Goal: Task Accomplishment & Management: Manage account settings

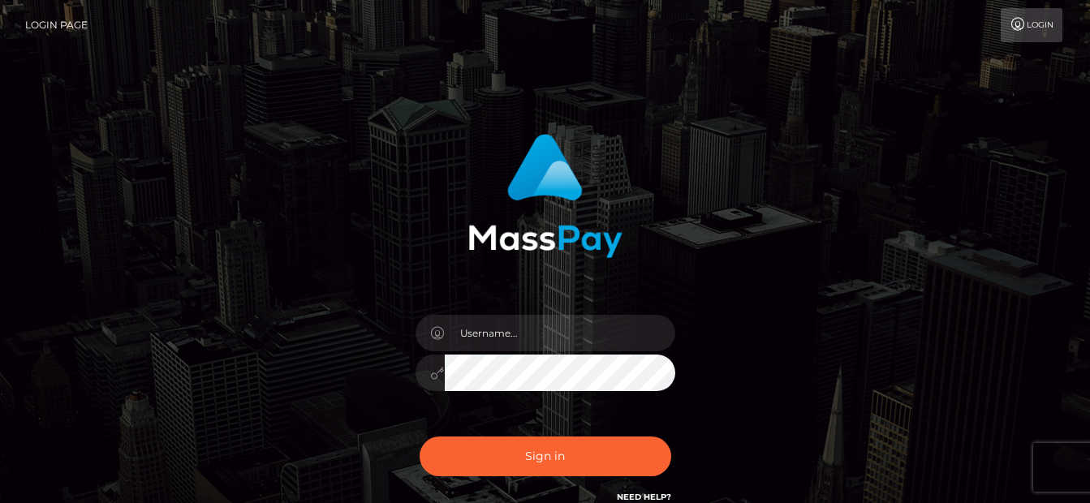
type input "[EMAIL_ADDRESS][DOMAIN_NAME]"
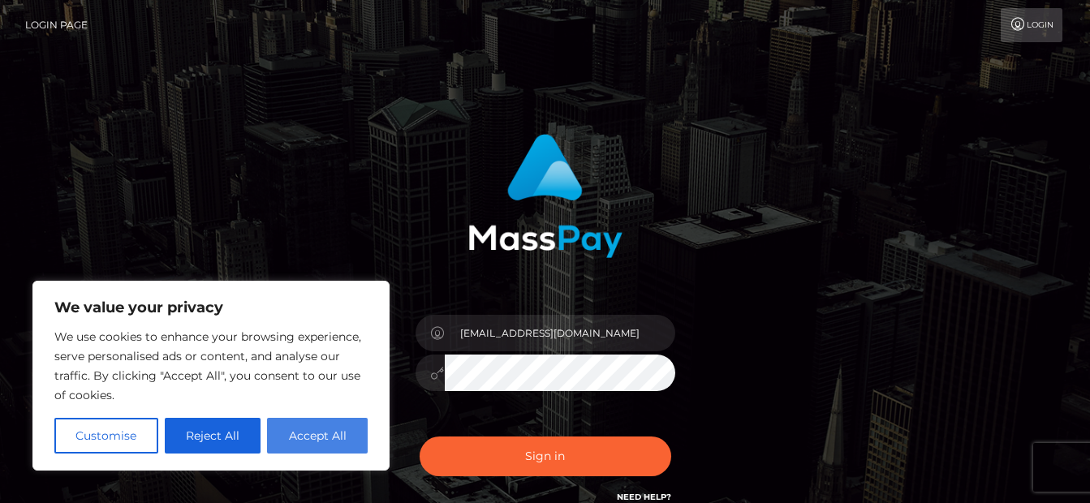
click at [282, 431] on button "Accept All" at bounding box center [317, 436] width 101 height 36
checkbox input "true"
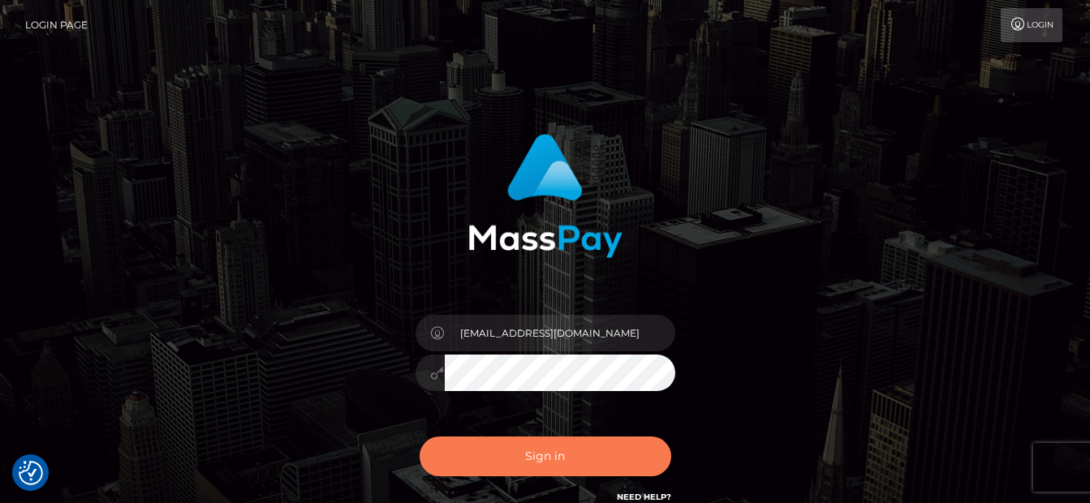
click at [528, 467] on button "Sign in" at bounding box center [546, 457] width 252 height 40
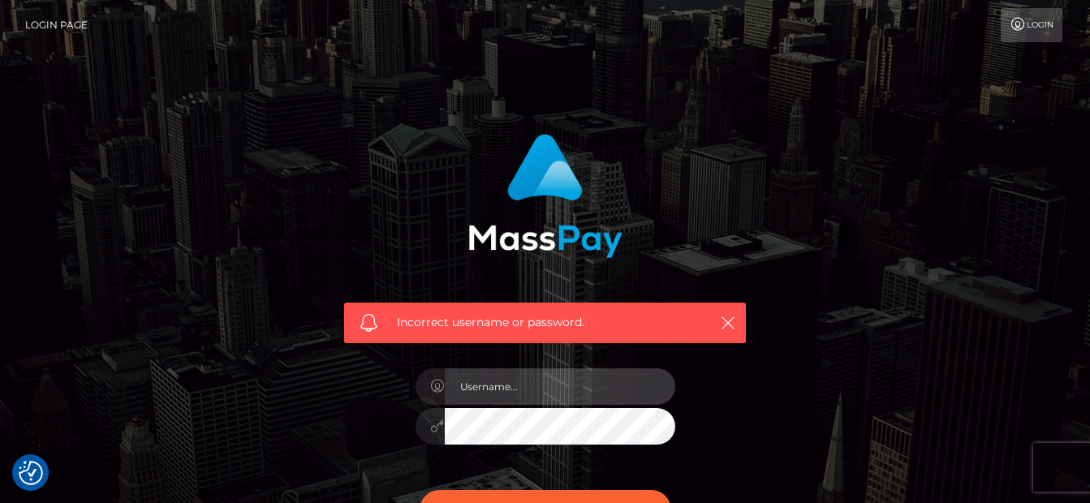
click at [494, 388] on input "text" at bounding box center [560, 387] width 231 height 37
type input "[EMAIL_ADDRESS][DOMAIN_NAME]"
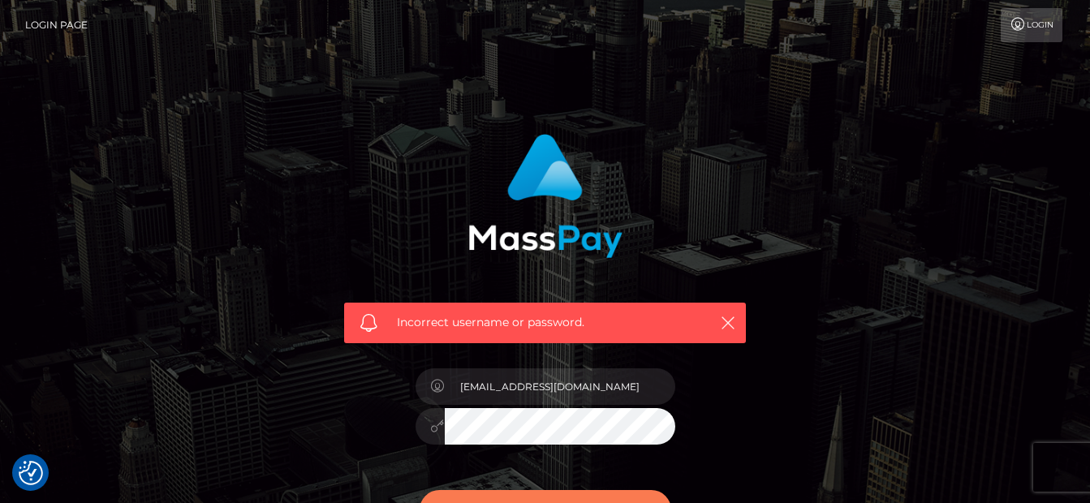
click at [563, 496] on button "Sign in" at bounding box center [546, 510] width 252 height 40
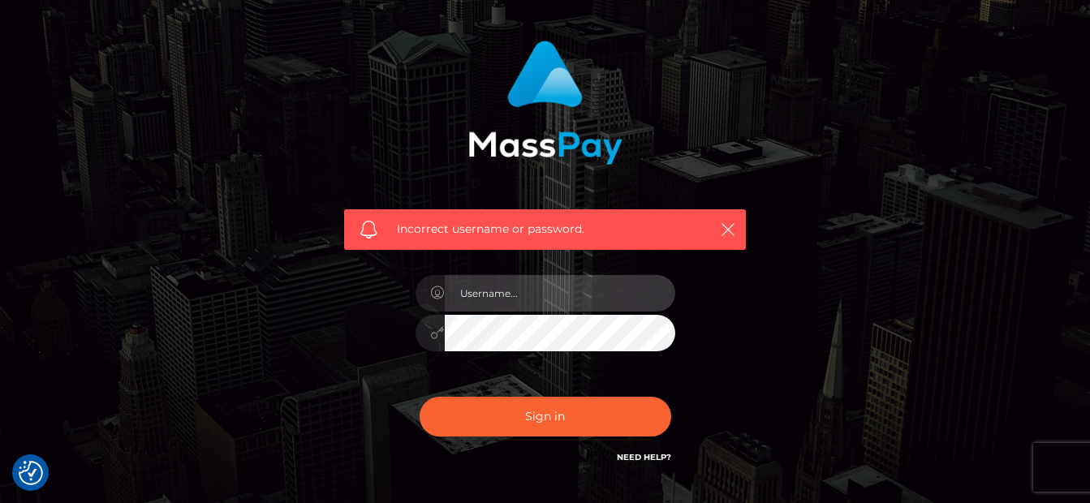
click at [528, 302] on input "text" at bounding box center [560, 293] width 231 height 37
type input "[EMAIL_ADDRESS][DOMAIN_NAME]"
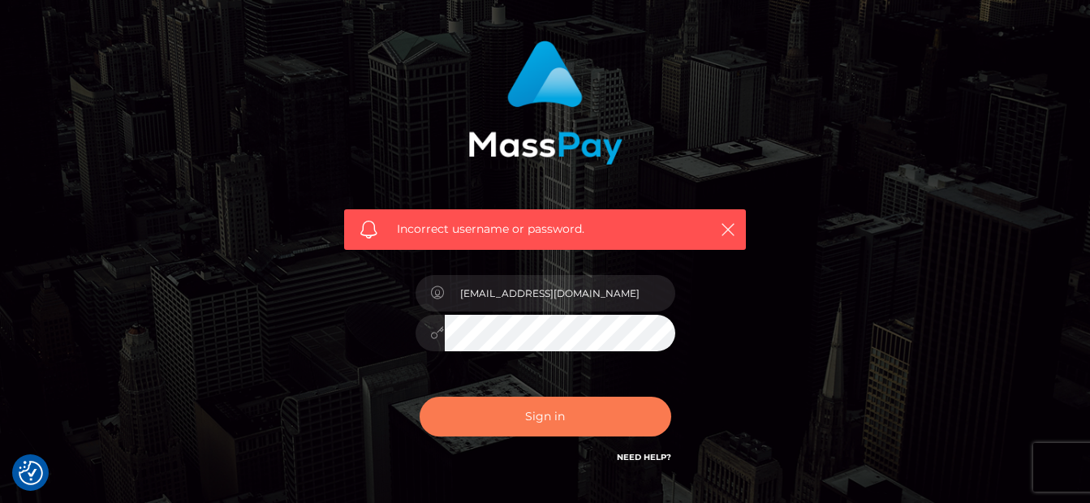
click at [524, 433] on button "Sign in" at bounding box center [546, 417] width 252 height 40
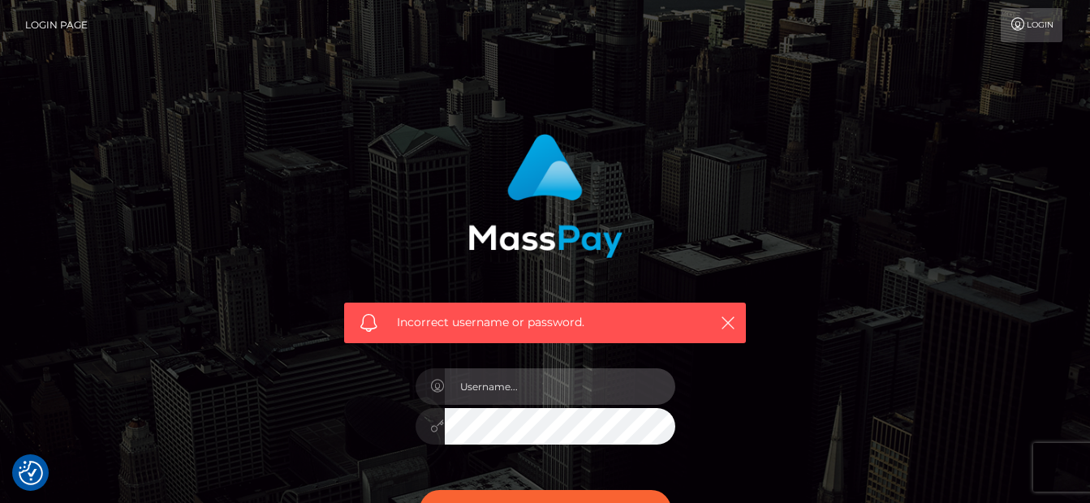
click at [541, 392] on input "text" at bounding box center [560, 387] width 231 height 37
type input "[EMAIL_ADDRESS][DOMAIN_NAME]"
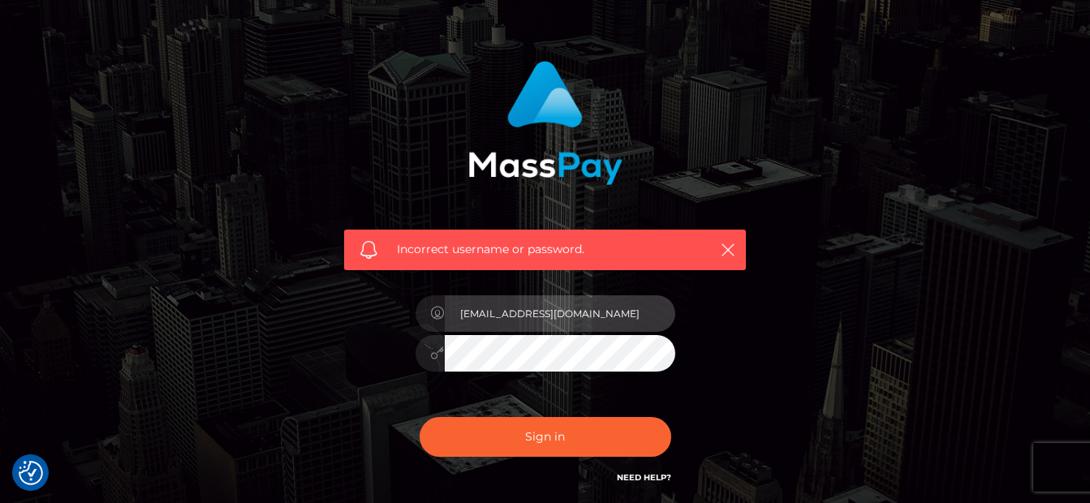
scroll to position [75, 0]
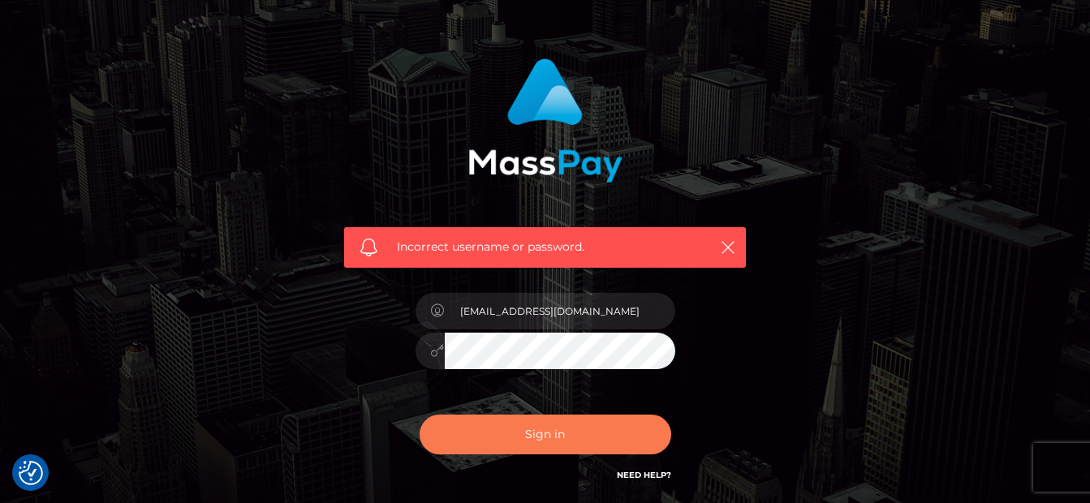
click at [548, 429] on button "Sign in" at bounding box center [546, 435] width 252 height 40
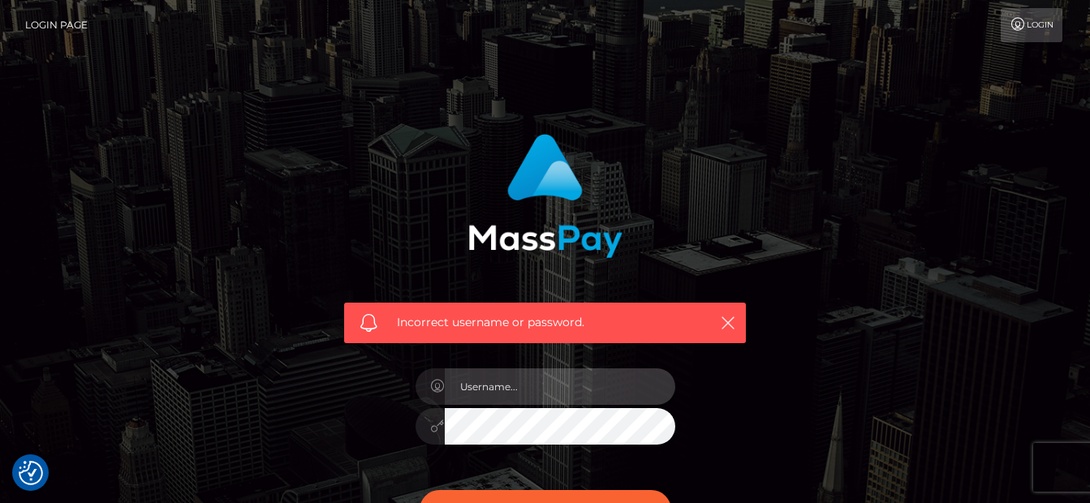
click at [522, 372] on input "text" at bounding box center [560, 387] width 231 height 37
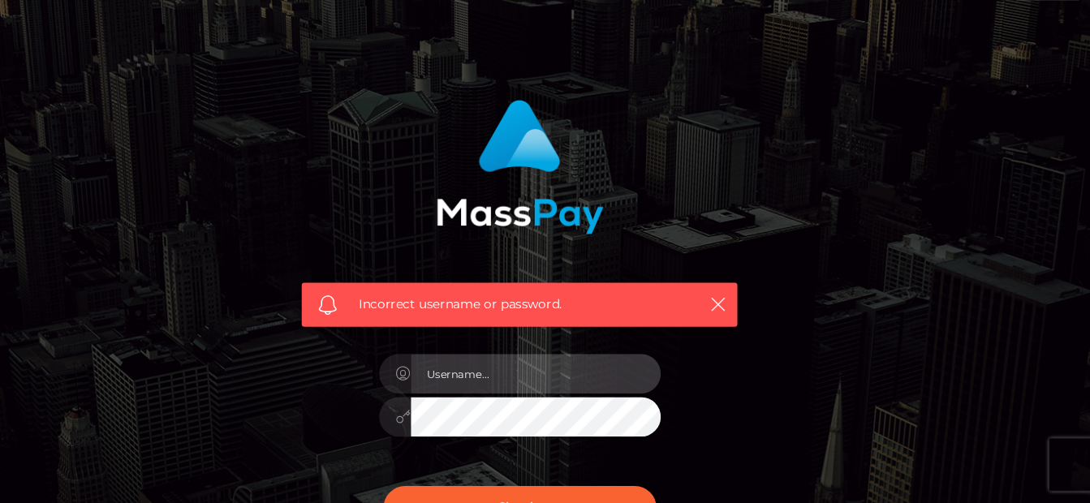
scroll to position [4, 0]
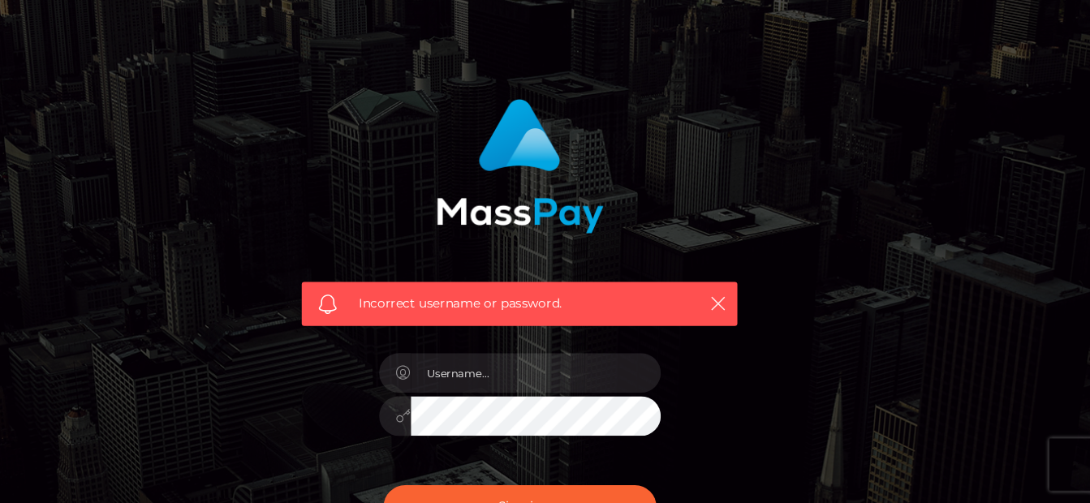
drag, startPoint x: 844, startPoint y: 298, endPoint x: 913, endPoint y: 346, distance: 84.0
click at [913, 346] on div "Incorrect username or password." at bounding box center [545, 351] width 925 height 467
click at [972, 131] on div "Incorrect username or password." at bounding box center [545, 351] width 925 height 467
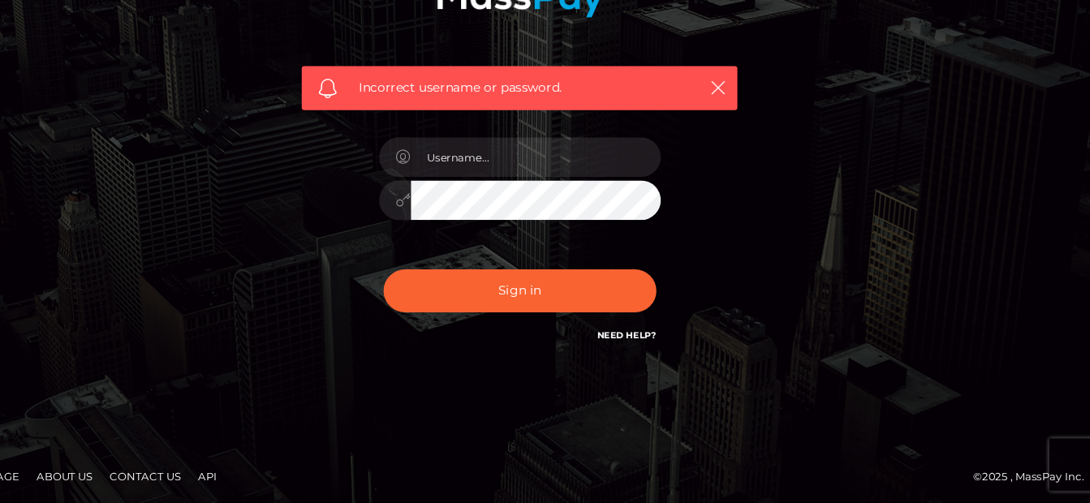
scroll to position [207, 0]
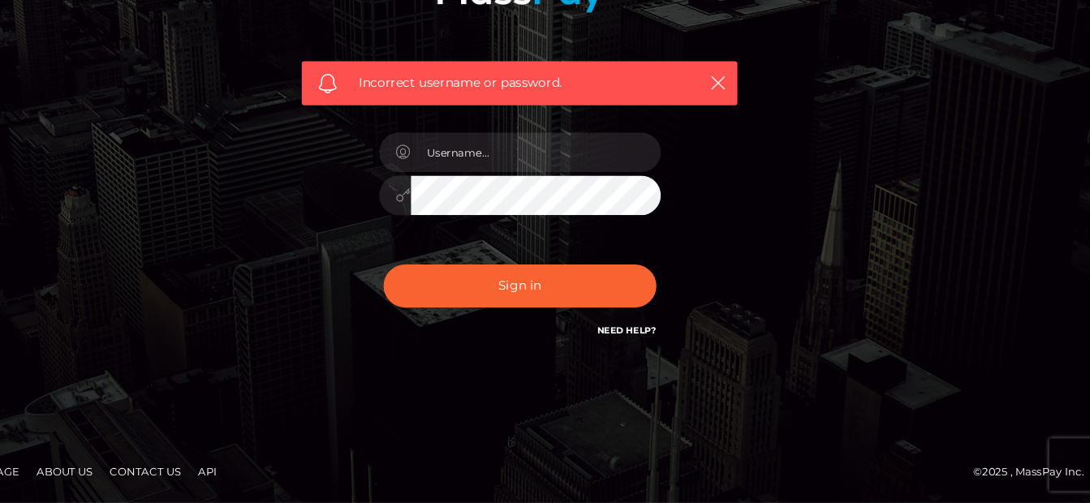
click at [657, 341] on link "Need Help?" at bounding box center [644, 343] width 54 height 11
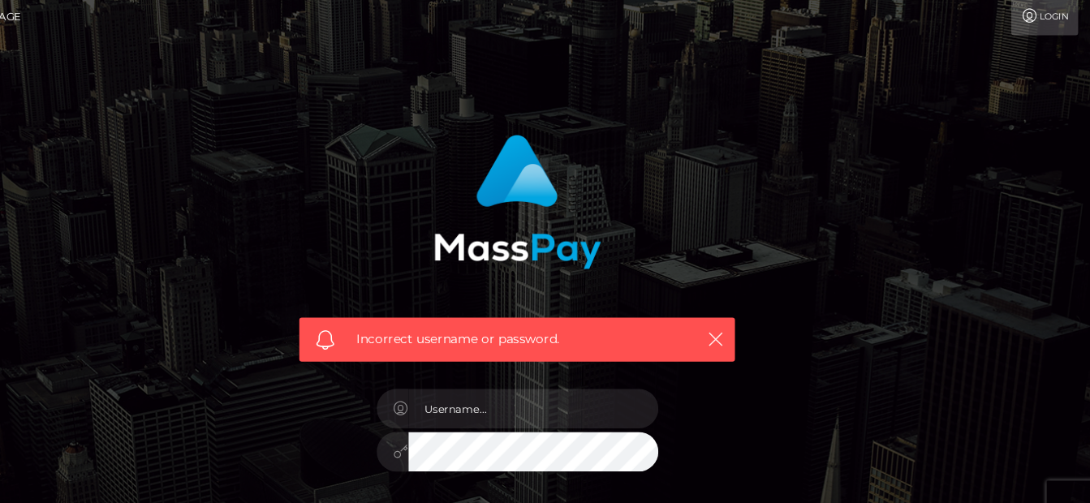
scroll to position [0, 0]
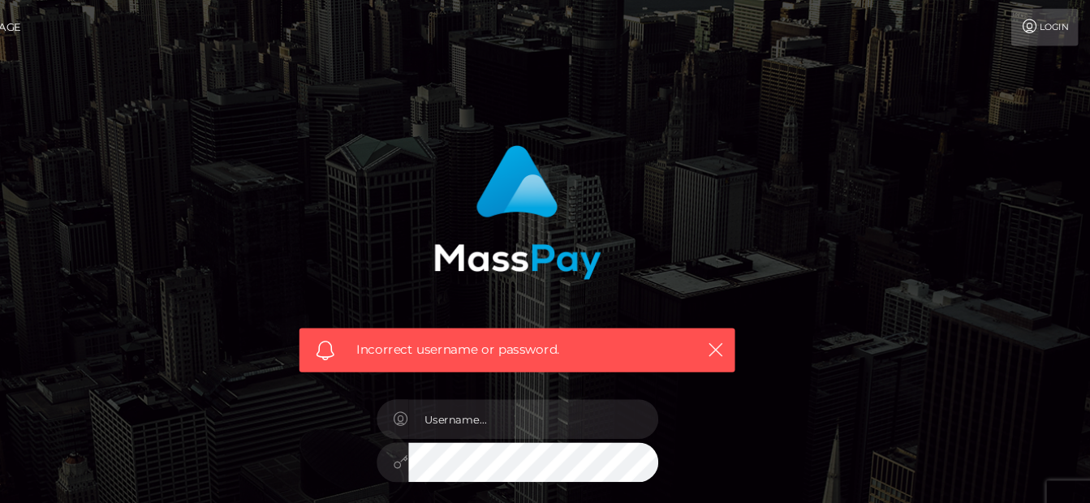
click at [1033, 27] on link "Login" at bounding box center [1032, 25] width 62 height 34
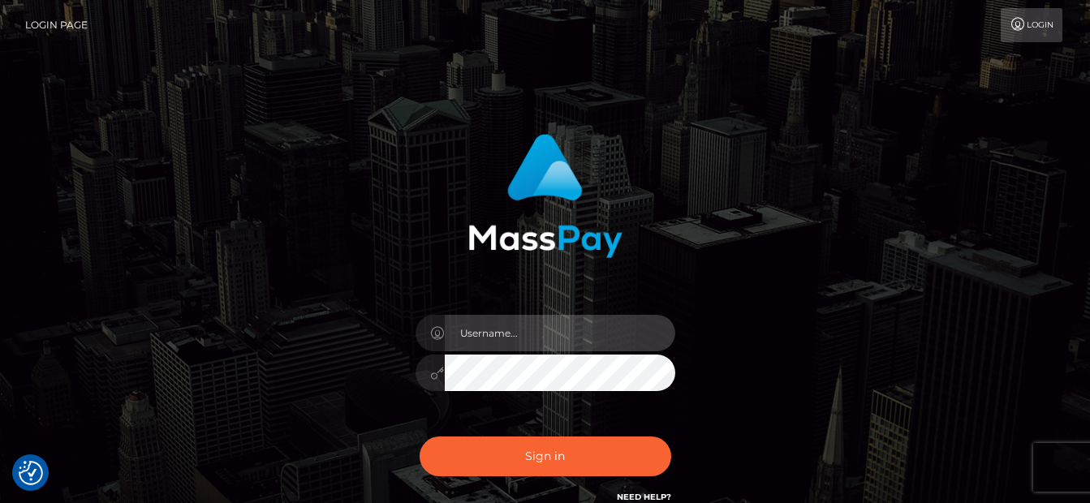
click at [546, 335] on input "text" at bounding box center [560, 333] width 231 height 37
type input "babytwerk2001@gmail.com"
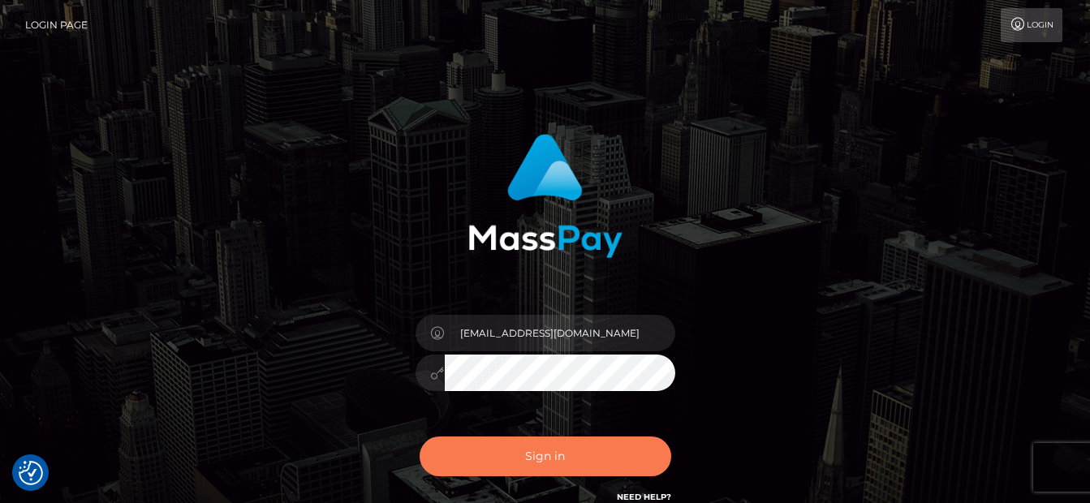
click at [508, 448] on button "Sign in" at bounding box center [546, 457] width 252 height 40
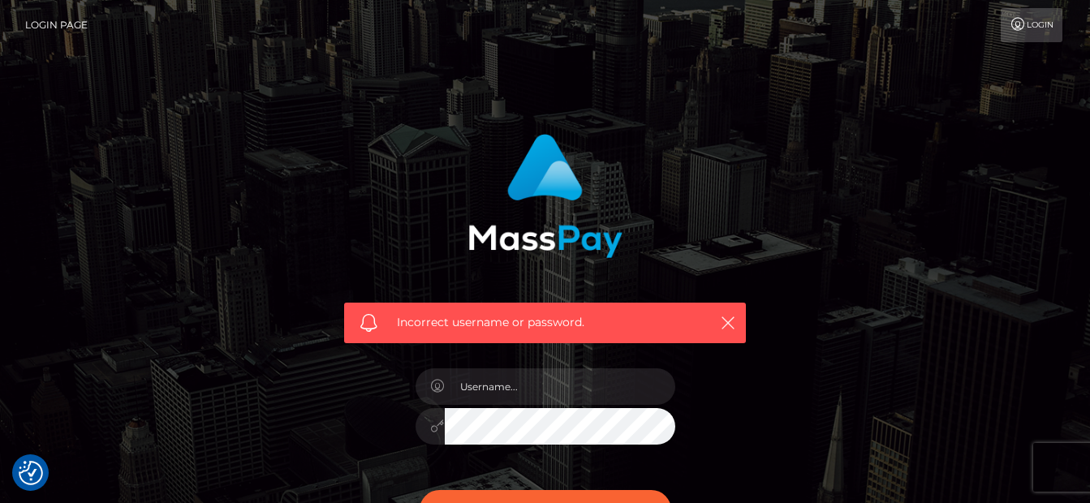
click at [1034, 28] on link "Login" at bounding box center [1032, 25] width 62 height 34
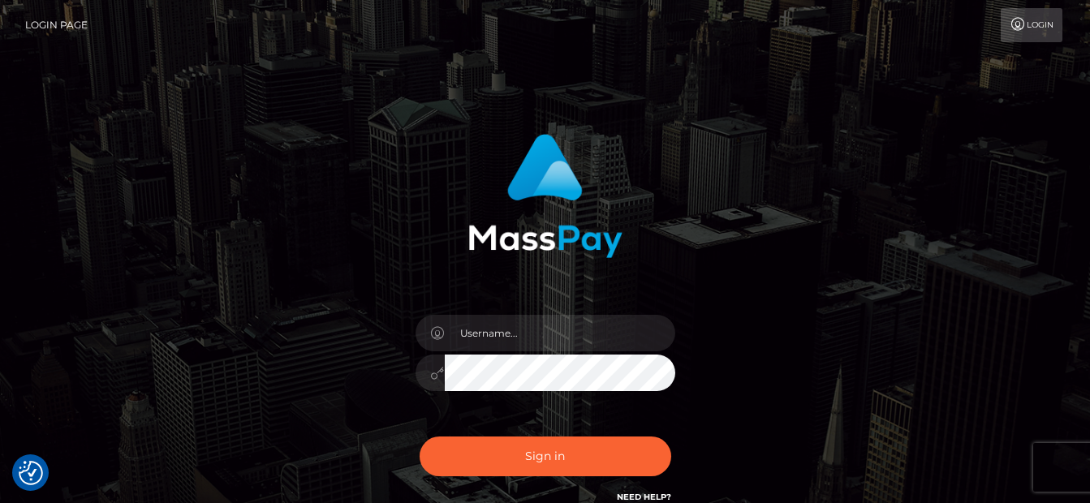
click at [1028, 32] on link "Login" at bounding box center [1032, 25] width 62 height 34
